Goal: Transaction & Acquisition: Purchase product/service

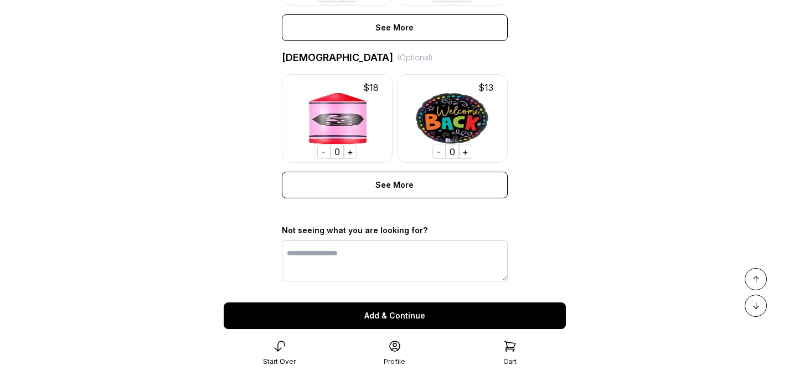
scroll to position [876, 0]
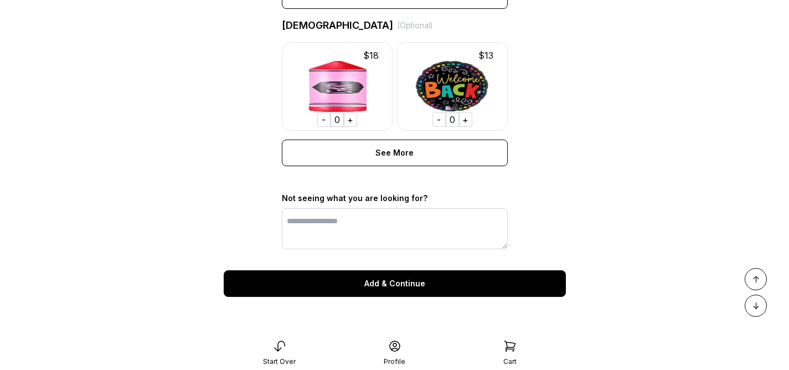
click at [366, 282] on div "Add & Continue" at bounding box center [395, 283] width 342 height 27
click at [393, 348] on icon at bounding box center [394, 345] width 13 height 13
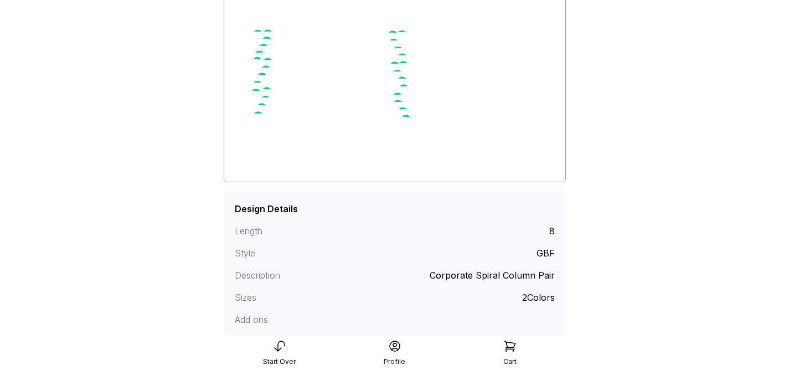
scroll to position [197, 0]
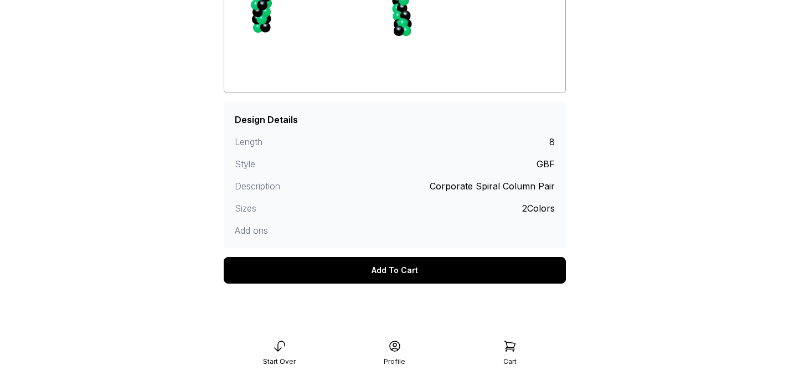
click at [437, 274] on div "Add To Cart" at bounding box center [395, 270] width 342 height 27
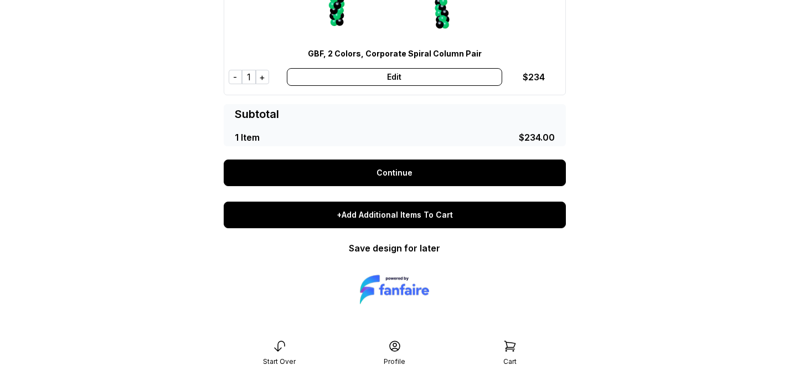
scroll to position [159, 0]
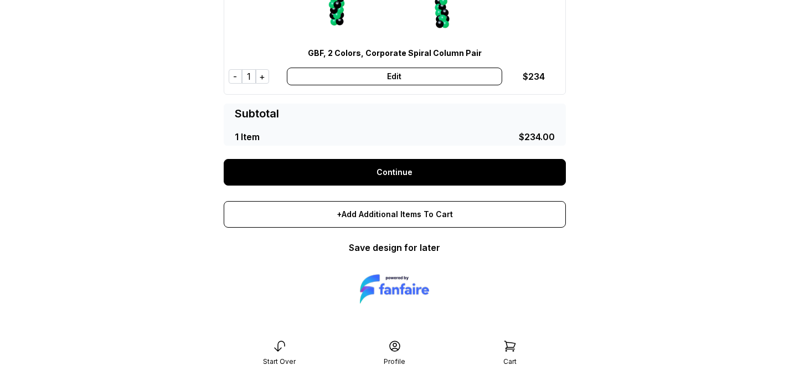
click at [430, 165] on link "Continue" at bounding box center [395, 172] width 342 height 27
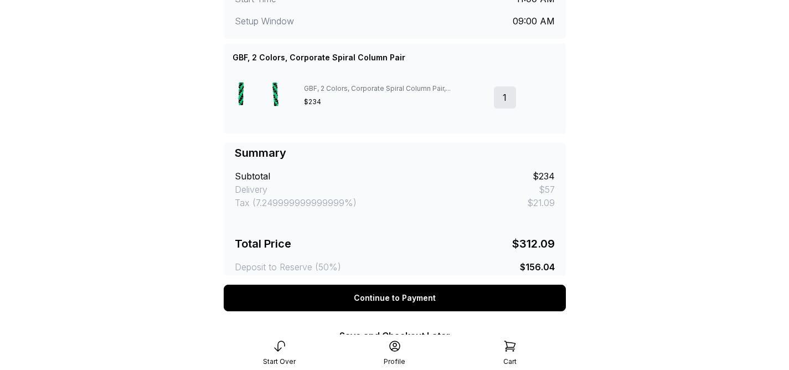
scroll to position [367, 0]
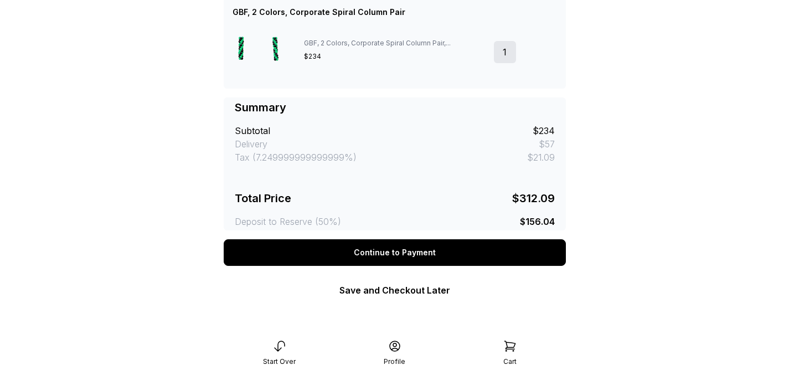
click at [422, 252] on div "Continue to Payment" at bounding box center [395, 252] width 342 height 27
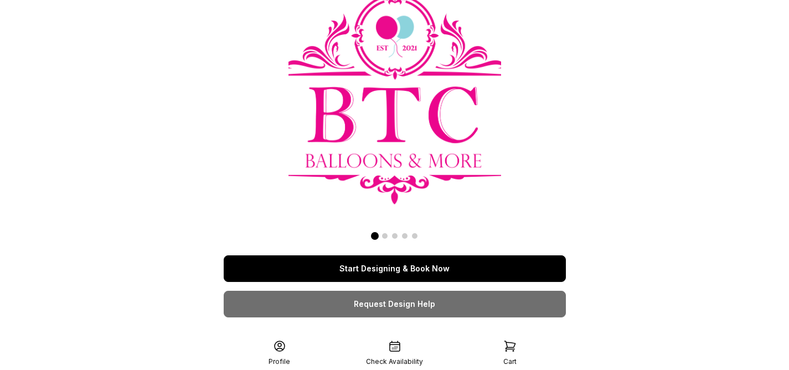
scroll to position [17, 0]
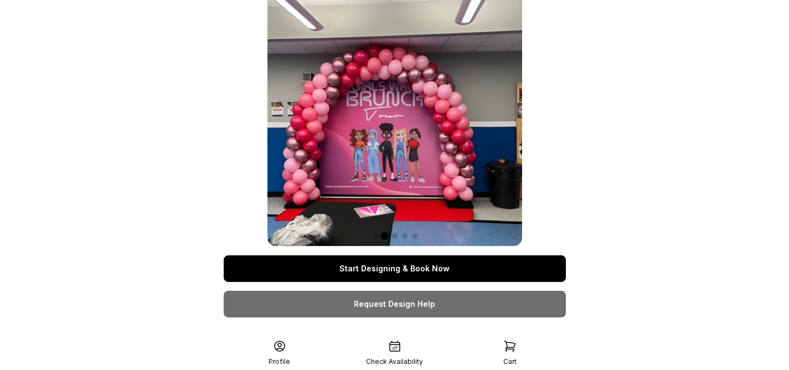
click at [426, 273] on link "Start Designing & Book Now" at bounding box center [395, 268] width 342 height 27
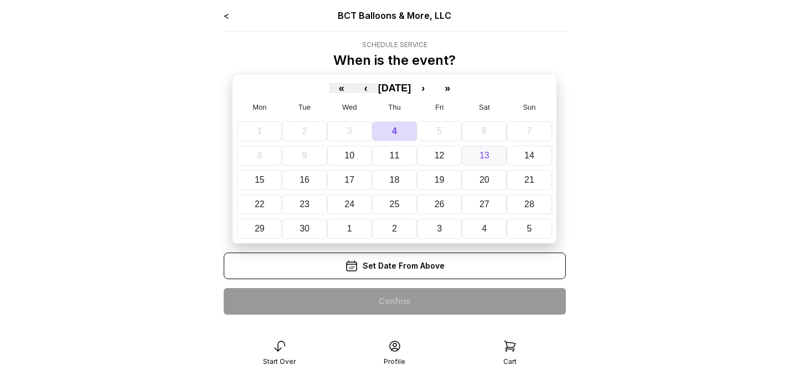
click at [481, 159] on abbr "13" at bounding box center [484, 155] width 10 height 9
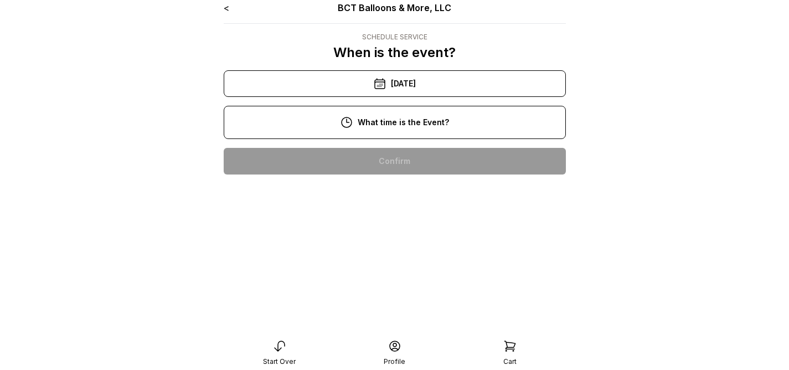
scroll to position [19, 0]
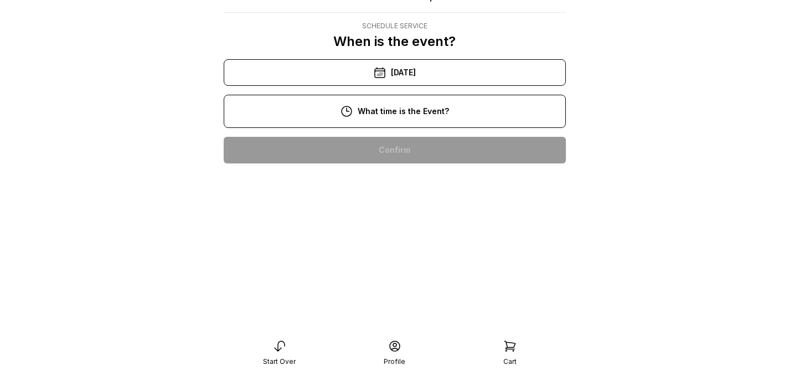
click at [402, 193] on div "11:00 am" at bounding box center [394, 185] width 324 height 27
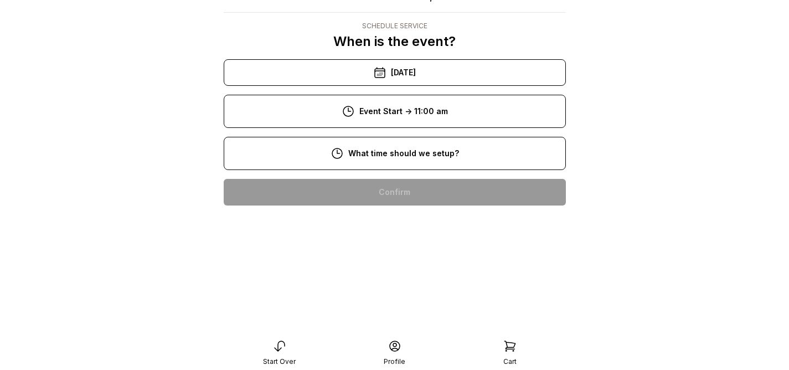
click at [395, 220] on div "9:00 am" at bounding box center [394, 227] width 324 height 27
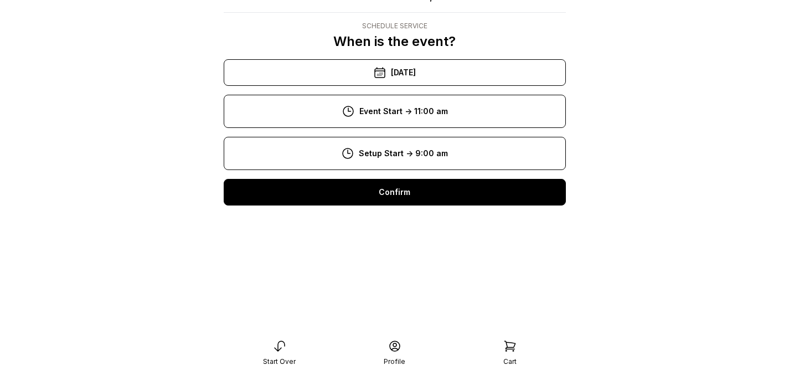
click at [428, 191] on div "Confirm" at bounding box center [395, 192] width 342 height 27
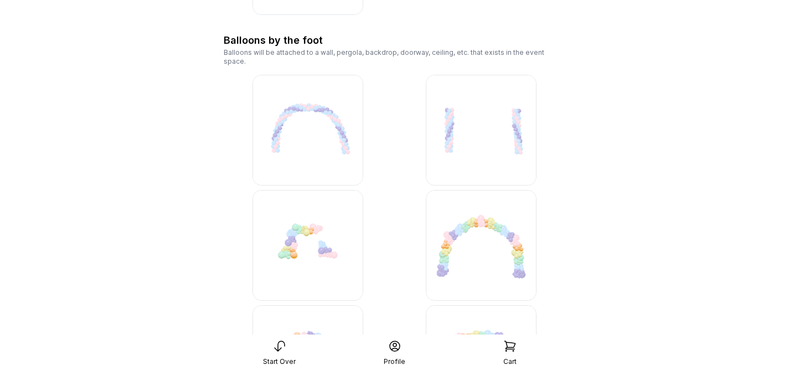
click at [492, 150] on img at bounding box center [481, 130] width 111 height 111
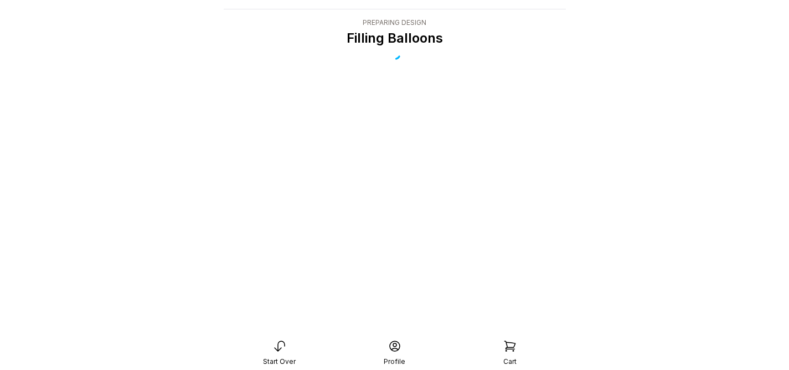
scroll to position [22, 0]
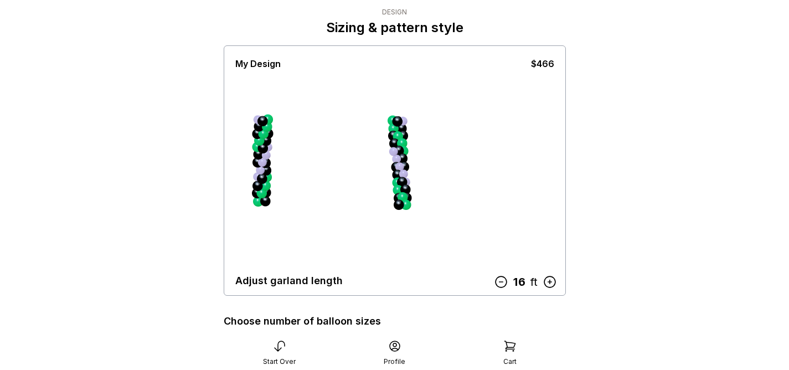
scroll to position [224, 0]
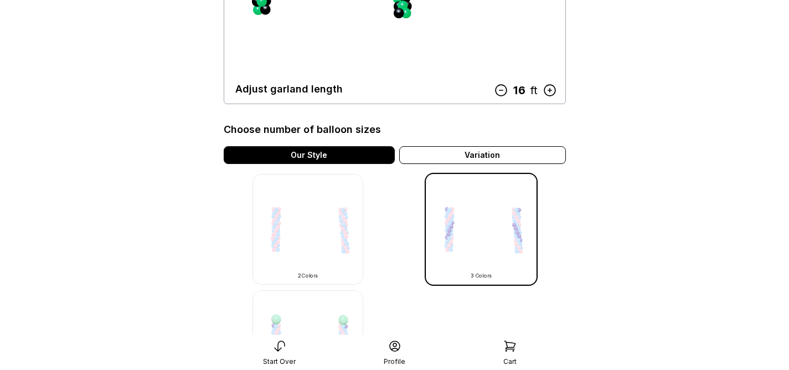
click at [343, 225] on img at bounding box center [307, 229] width 111 height 111
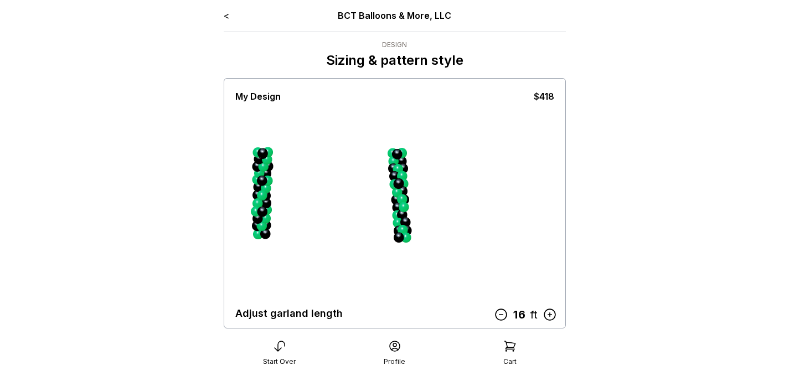
click at [504, 313] on icon at bounding box center [500, 314] width 14 height 14
click at [504, 313] on icon at bounding box center [501, 314] width 14 height 14
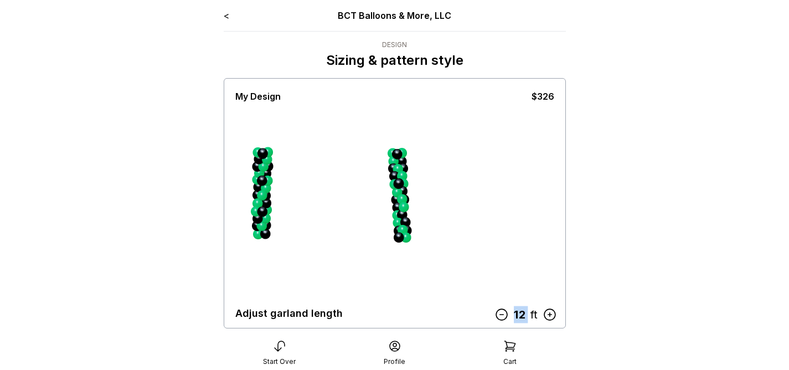
click at [504, 313] on icon at bounding box center [501, 314] width 14 height 14
click at [504, 313] on icon at bounding box center [500, 314] width 14 height 14
click at [504, 313] on icon at bounding box center [505, 314] width 14 height 14
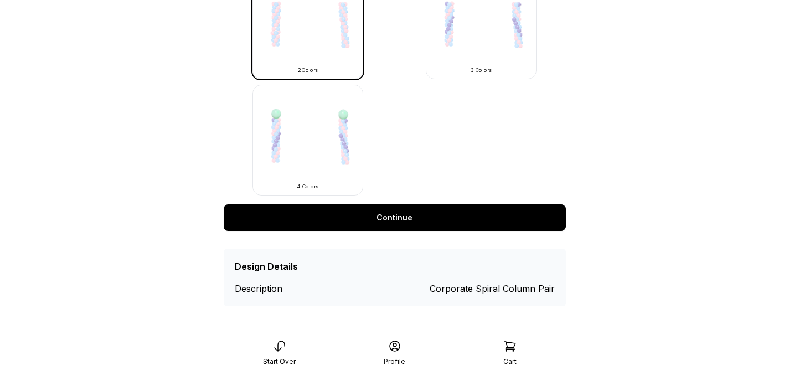
scroll to position [430, 0]
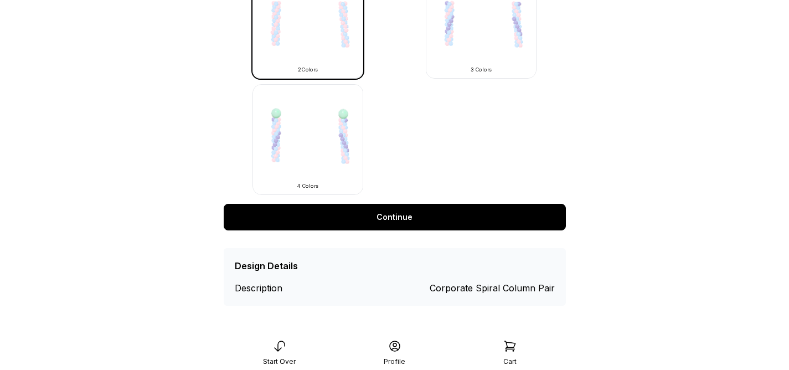
click at [422, 215] on link "Continue" at bounding box center [395, 217] width 342 height 27
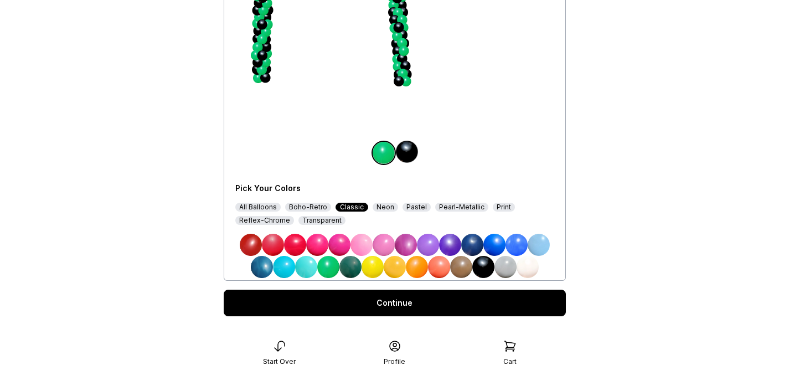
scroll to position [175, 0]
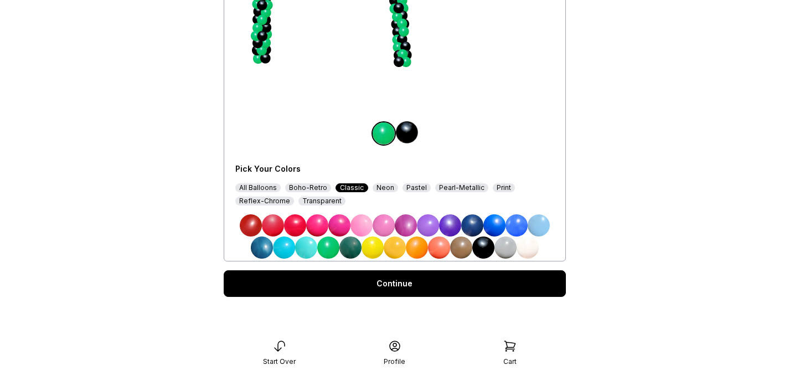
click at [431, 276] on link "Continue" at bounding box center [395, 283] width 342 height 27
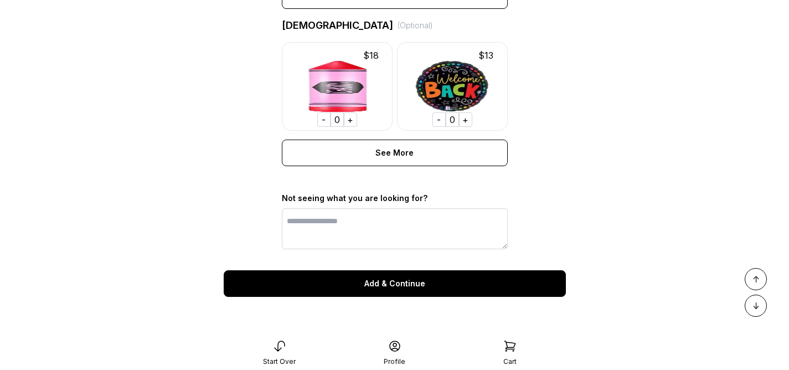
scroll to position [876, 0]
click at [459, 295] on div "Add & Continue" at bounding box center [395, 283] width 342 height 27
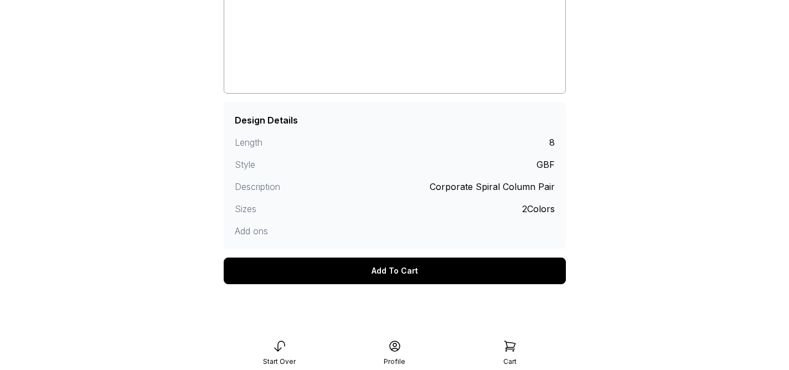
scroll to position [197, 0]
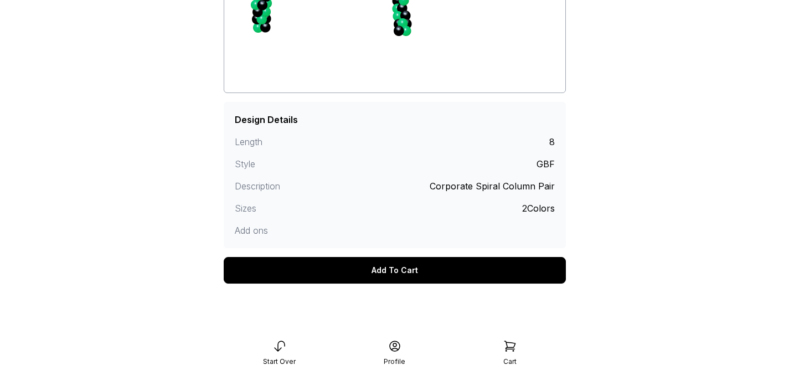
click at [404, 264] on div "Add To Cart" at bounding box center [395, 270] width 342 height 27
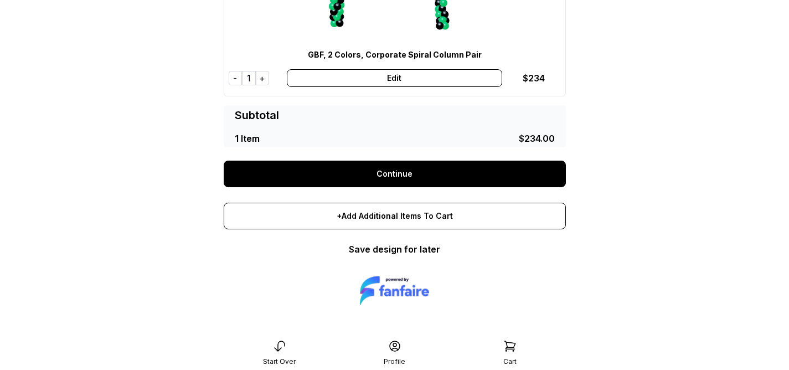
scroll to position [159, 0]
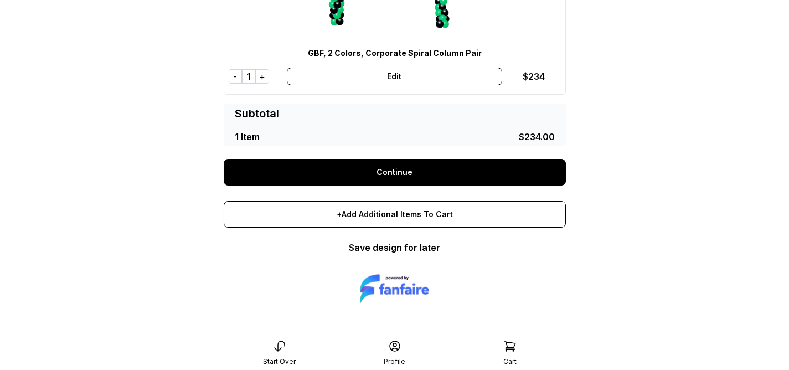
click at [422, 168] on link "Continue" at bounding box center [395, 172] width 342 height 27
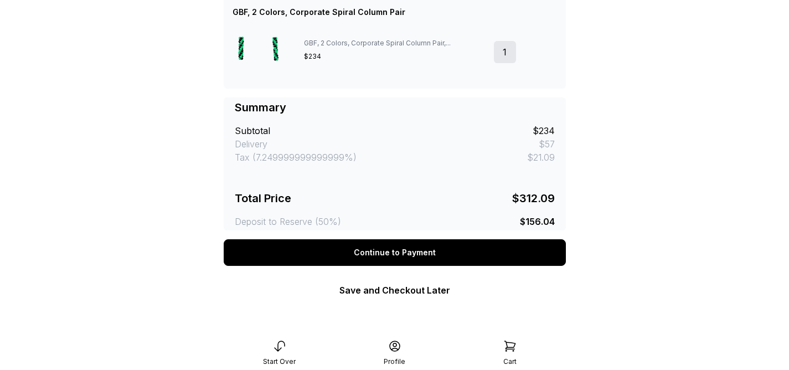
click at [434, 262] on div "Continue to Payment" at bounding box center [395, 252] width 342 height 27
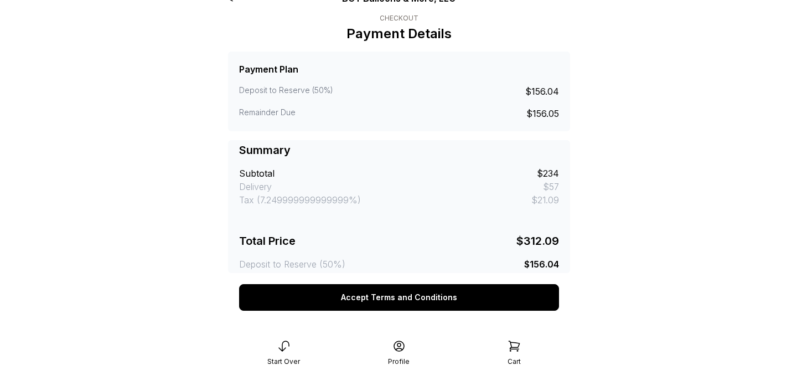
scroll to position [24, 0]
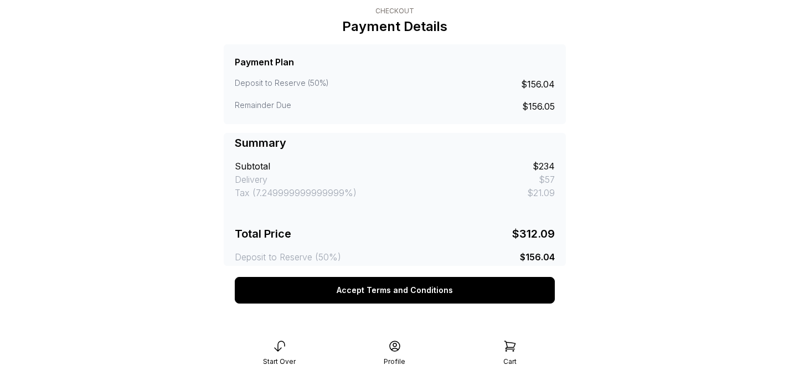
click at [416, 280] on button "Accept Terms and Conditions" at bounding box center [395, 290] width 320 height 27
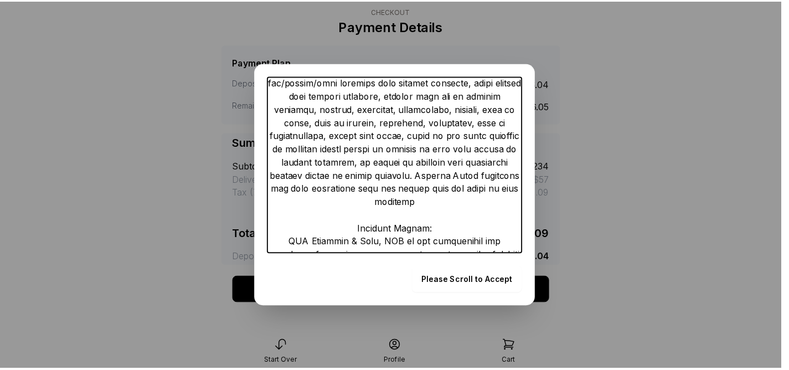
scroll to position [2391, 0]
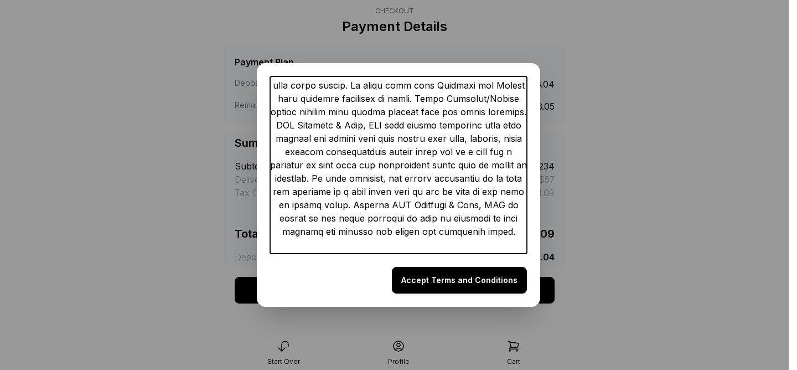
click at [434, 282] on button "Accept Terms and Conditions" at bounding box center [459, 280] width 135 height 27
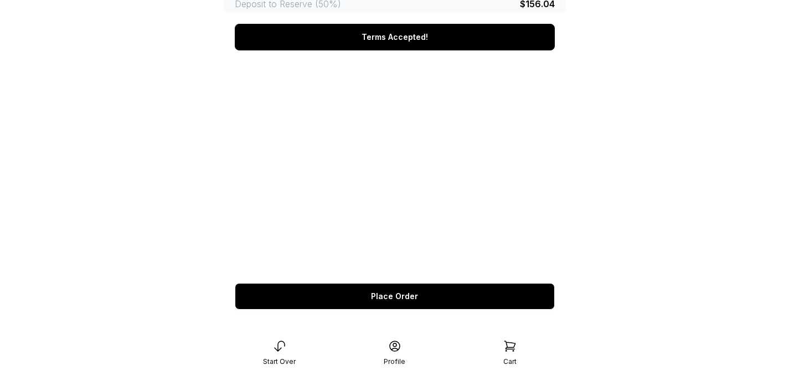
scroll to position [283, 0]
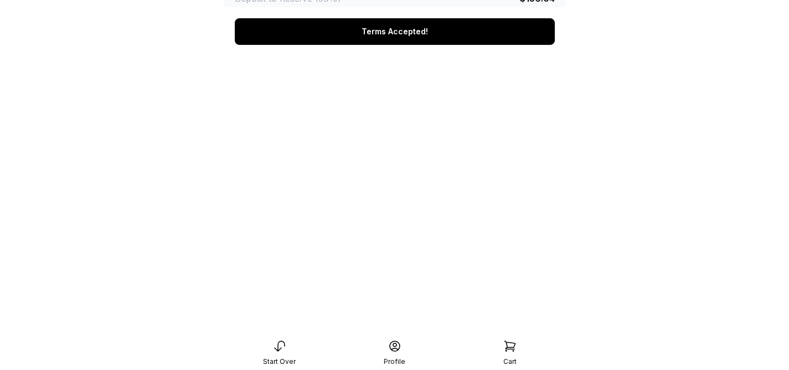
click at [622, 211] on main "< BCT Balloons & More, LLC Checkout Payment Details Payment Plan Deposit to Res…" at bounding box center [394, 102] width 789 height 770
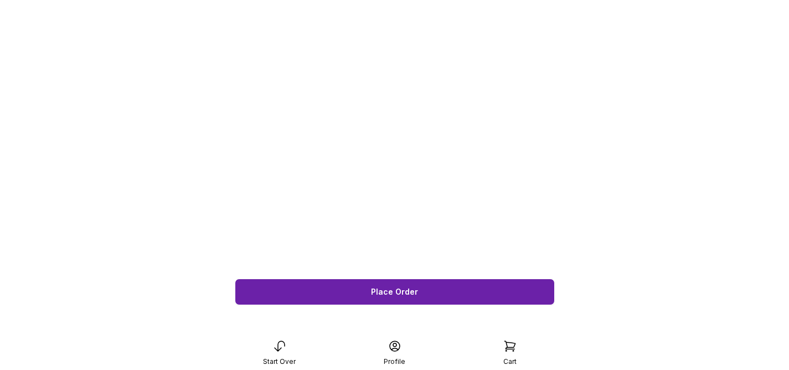
scroll to position [423, 0]
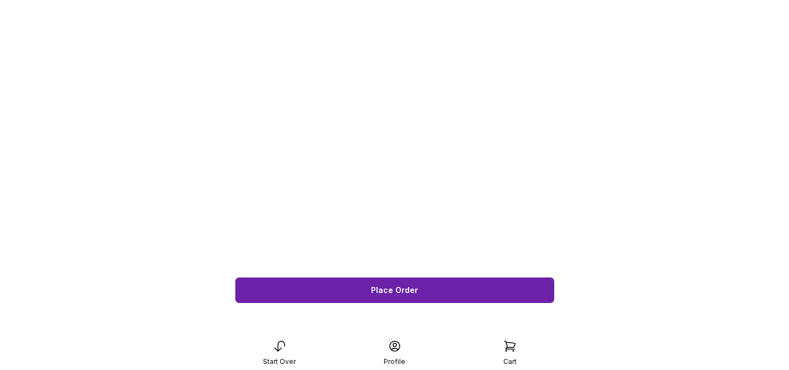
click at [438, 288] on button "Place Order" at bounding box center [395, 290] width 320 height 27
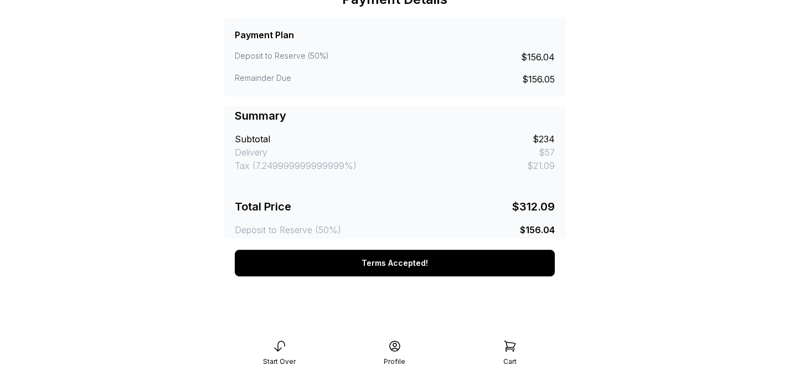
scroll to position [0, 0]
